Goal: Information Seeking & Learning: Learn about a topic

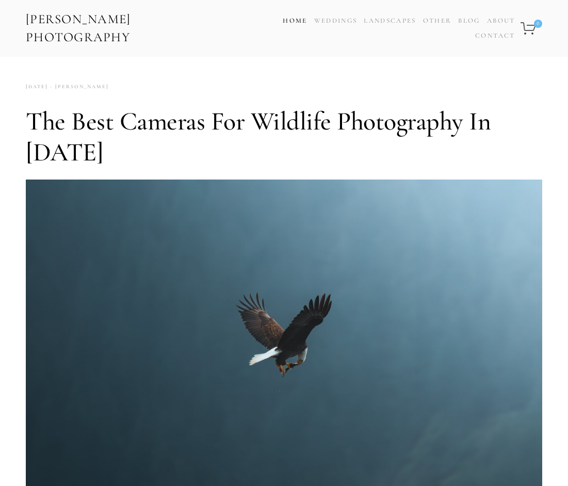
click at [298, 18] on link "Home" at bounding box center [294, 20] width 24 height 15
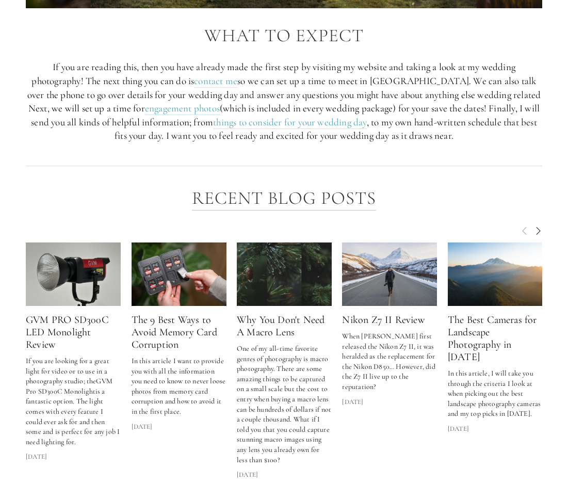
scroll to position [1332, 0]
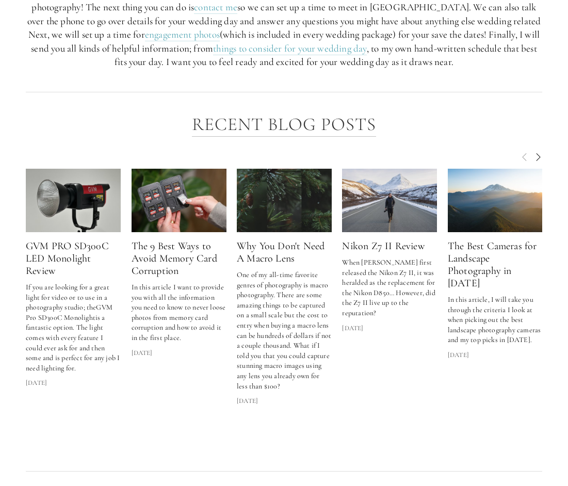
click at [537, 152] on span "Next" at bounding box center [538, 156] width 8 height 9
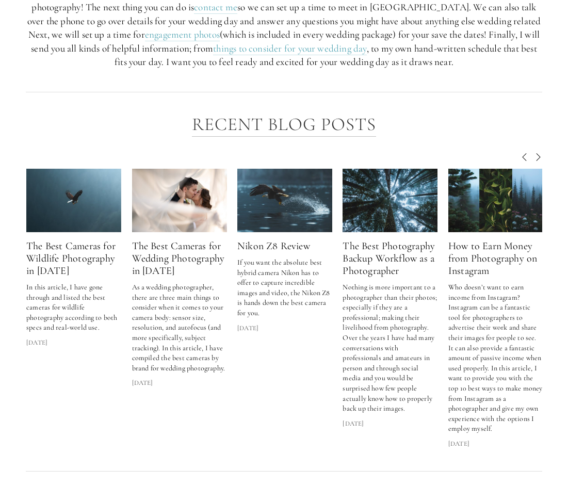
click at [537, 152] on span "Next" at bounding box center [538, 156] width 8 height 9
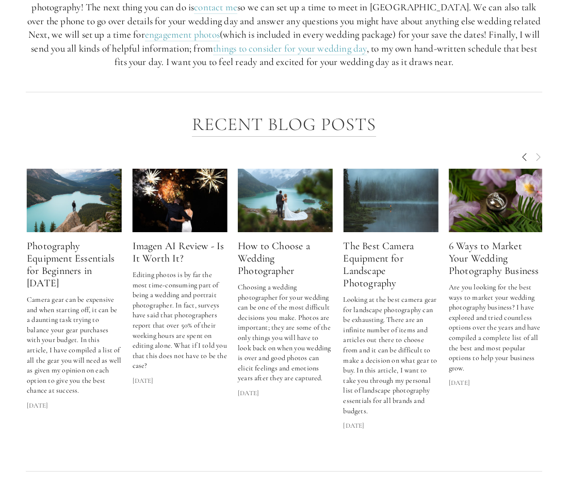
click at [537, 152] on span "Next" at bounding box center [538, 156] width 8 height 9
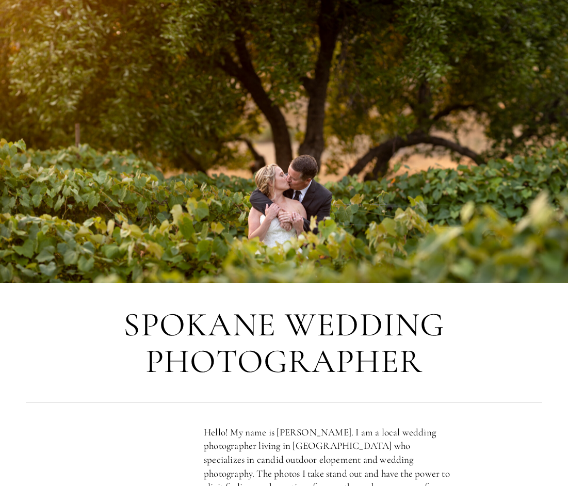
scroll to position [0, 0]
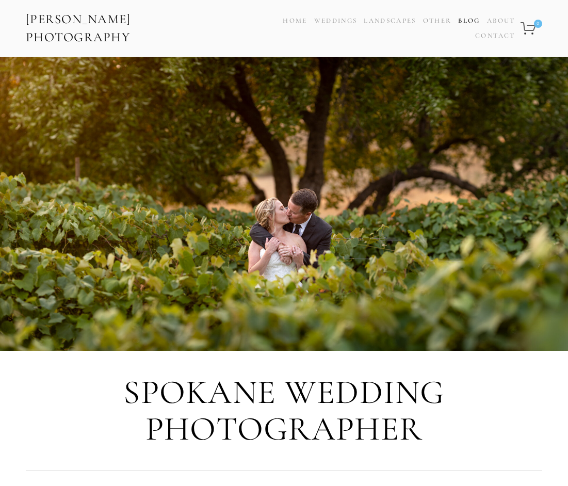
click at [471, 18] on link "Blog" at bounding box center [469, 20] width 22 height 15
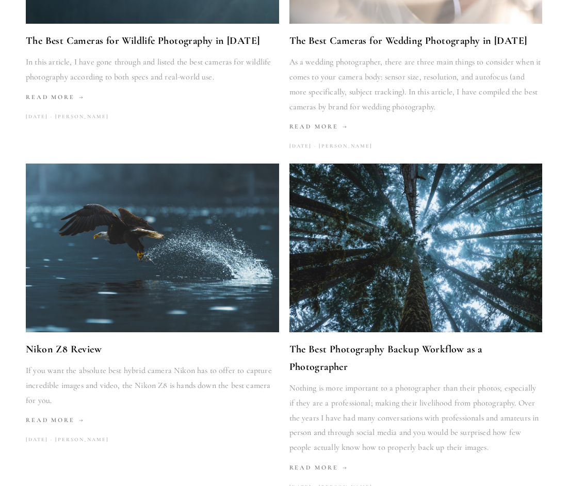
scroll to position [1395, 0]
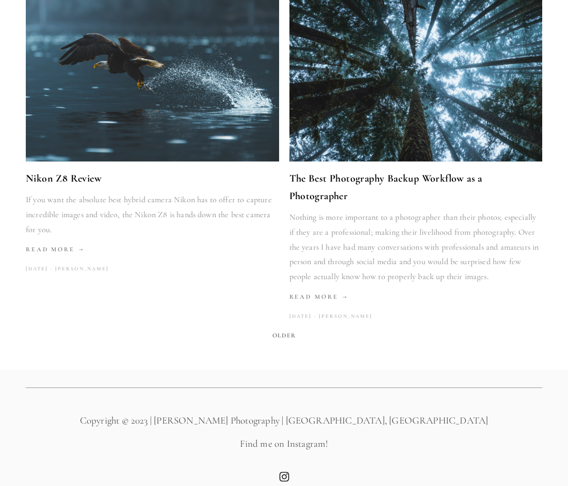
click at [289, 328] on span "Older" at bounding box center [283, 335] width 31 height 14
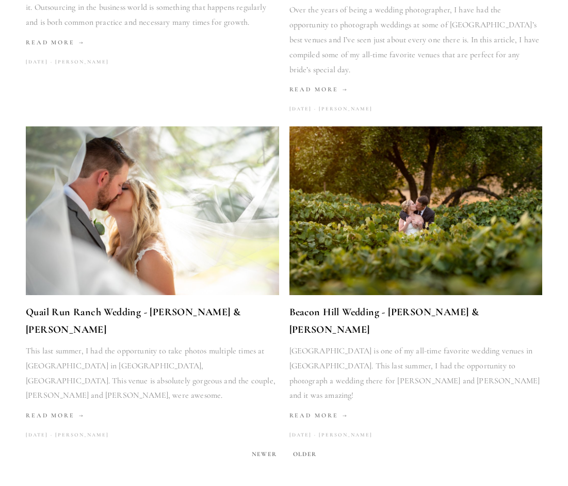
scroll to position [1407, 0]
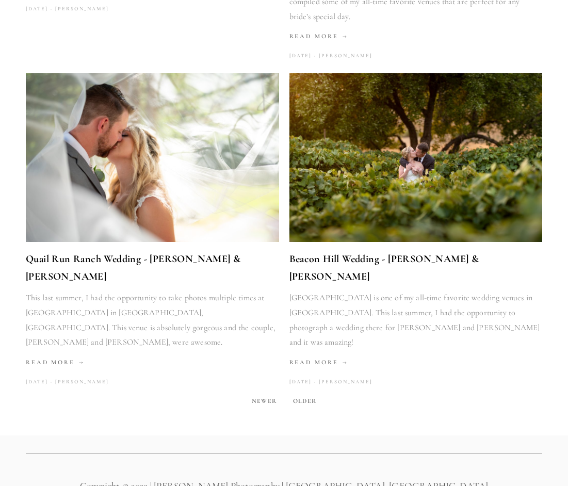
click at [297, 393] on span "Older" at bounding box center [304, 400] width 31 height 14
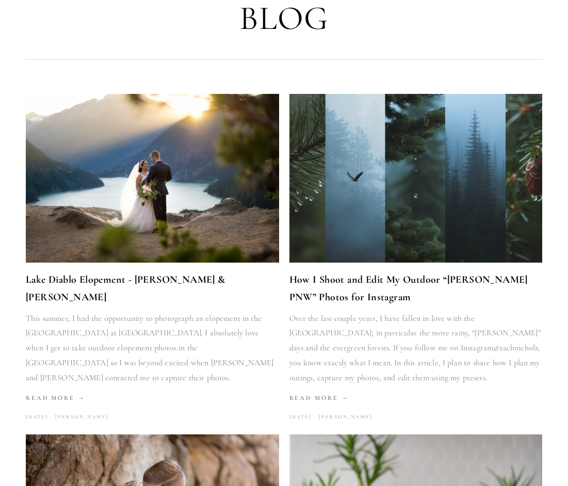
scroll to position [163, 0]
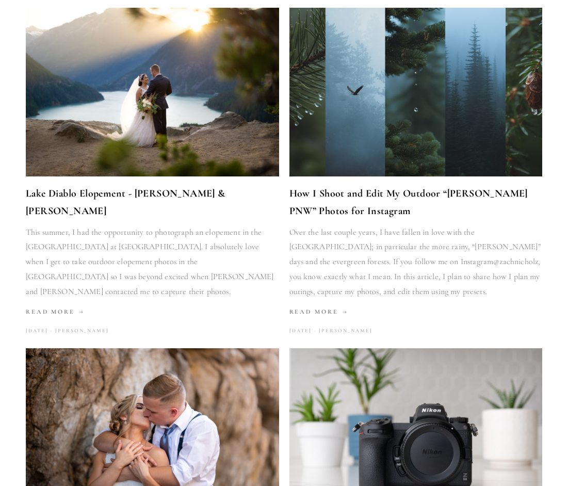
click at [342, 195] on link "How I Shoot and Edit My Outdoor “[PERSON_NAME] PNW” Photos for Instagram" at bounding box center [415, 202] width 253 height 35
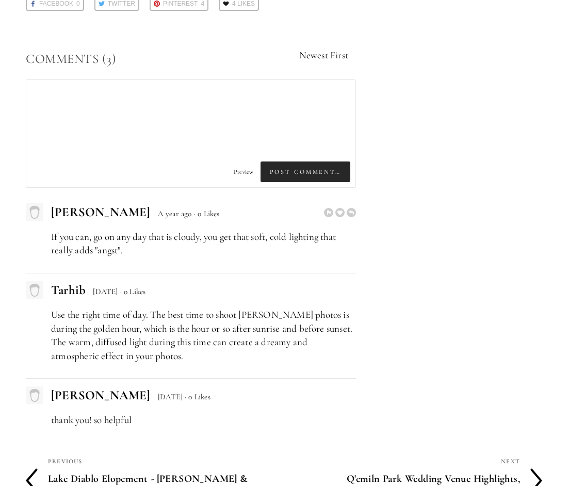
scroll to position [2783, 0]
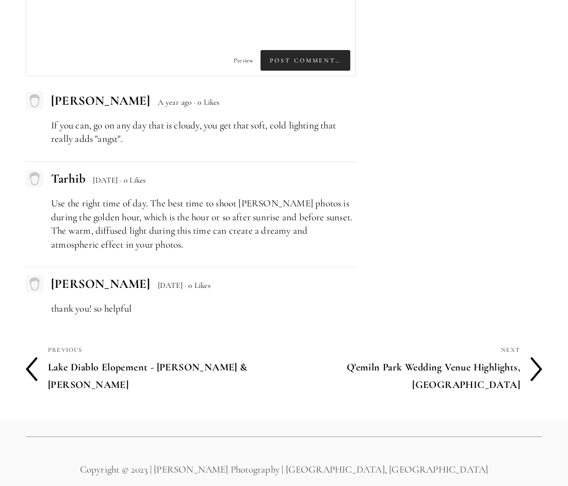
click at [414, 356] on h4 "Q'emiln Park Wedding Venue Highlights, [GEOGRAPHIC_DATA]" at bounding box center [402, 375] width 236 height 39
